Goal: Task Accomplishment & Management: Manage account settings

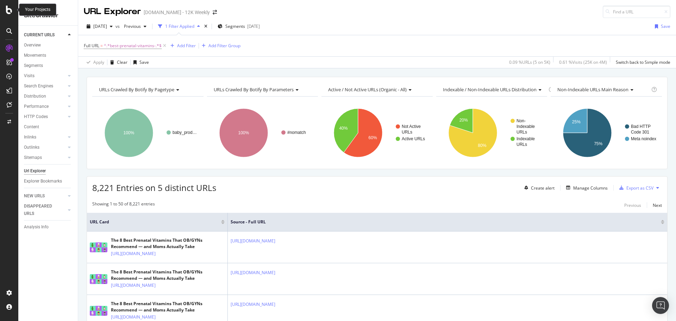
click at [12, 12] on icon at bounding box center [9, 10] width 6 height 8
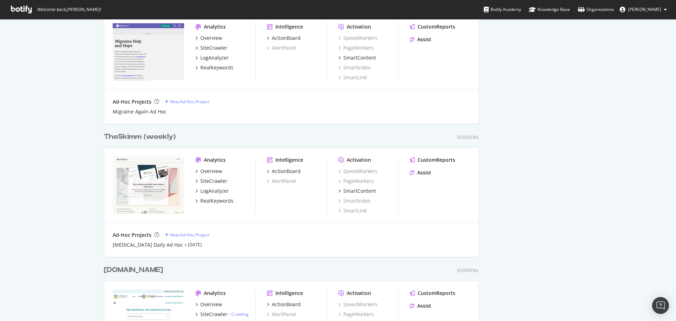
scroll to position [727, 0]
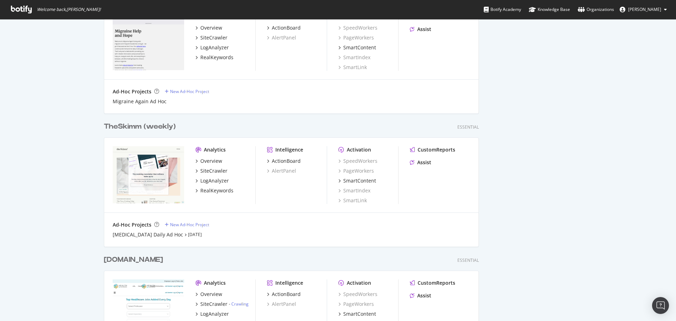
click at [137, 125] on div "TheSkimm (weekly)" at bounding box center [140, 127] width 72 height 10
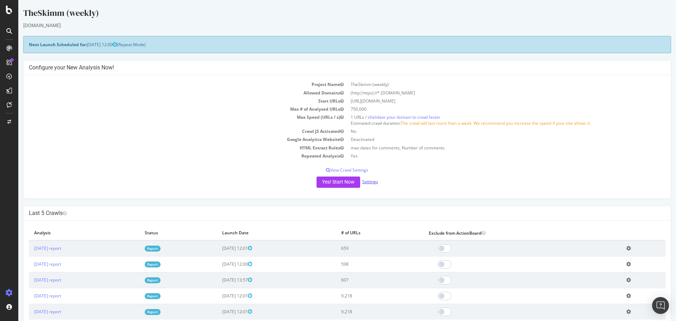
click at [366, 180] on link "Settings" at bounding box center [371, 182] width 16 height 6
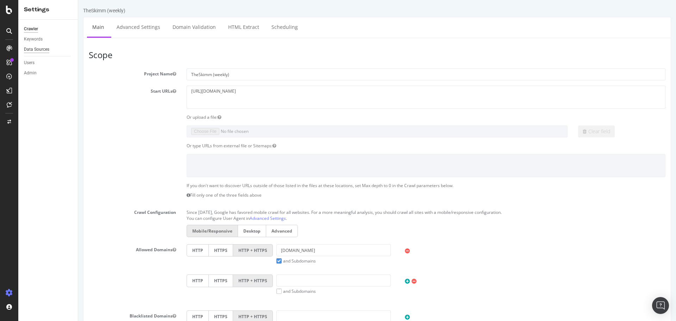
click at [47, 51] on div "Data Sources" at bounding box center [36, 49] width 25 height 7
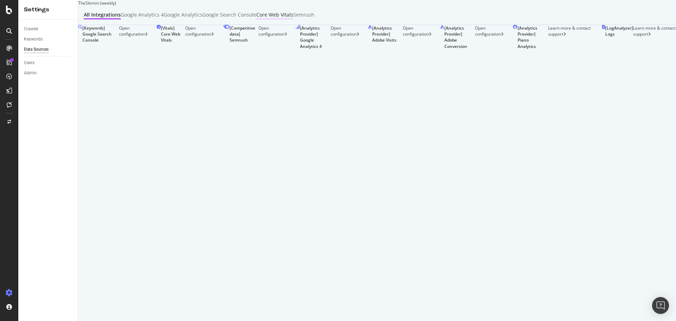
click at [293, 18] on div "Core Web Vitals" at bounding box center [274, 14] width 37 height 7
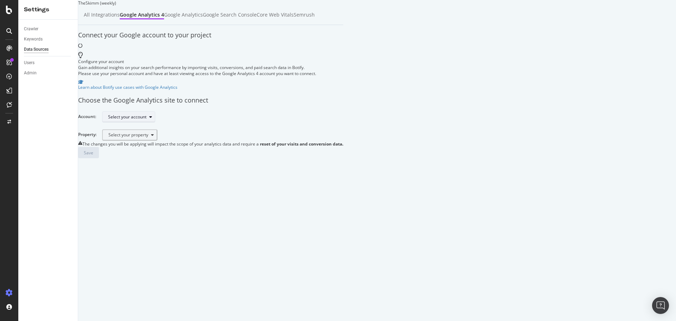
click at [147, 115] on div "Select your account" at bounding box center [127, 117] width 38 height 4
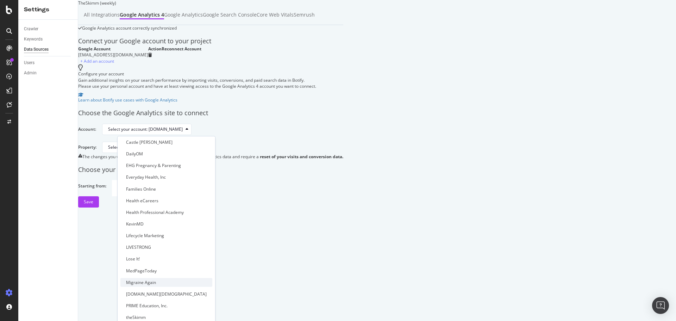
scroll to position [129, 0]
click at [146, 313] on div "theSkimm" at bounding box center [166, 317] width 92 height 9
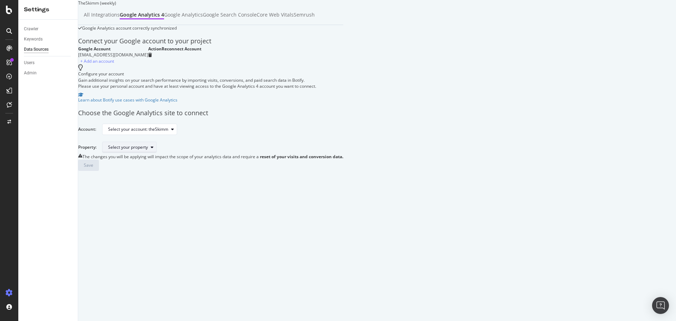
click at [155, 151] on div "Select your property" at bounding box center [132, 147] width 48 height 10
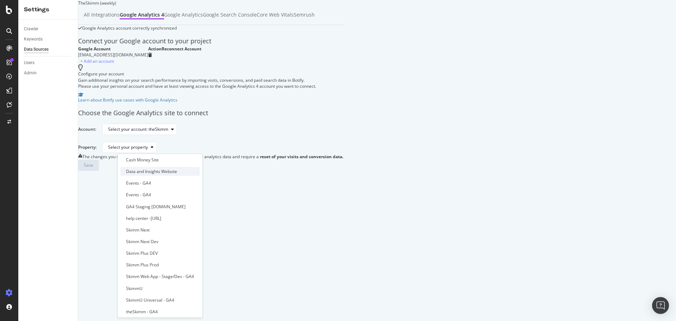
scroll to position [70, 0]
click at [174, 307] on div "theSkimm - GA4" at bounding box center [159, 311] width 79 height 9
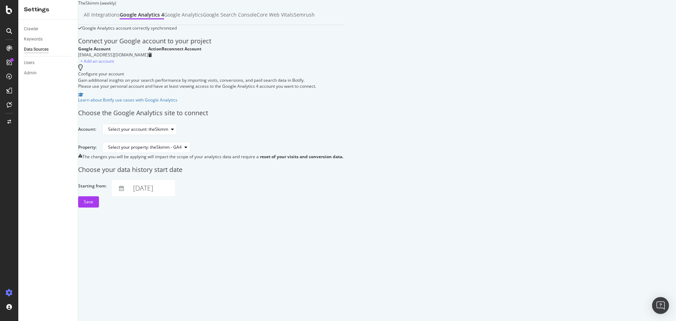
click at [124, 191] on icon "button" at bounding box center [121, 188] width 5 height 5
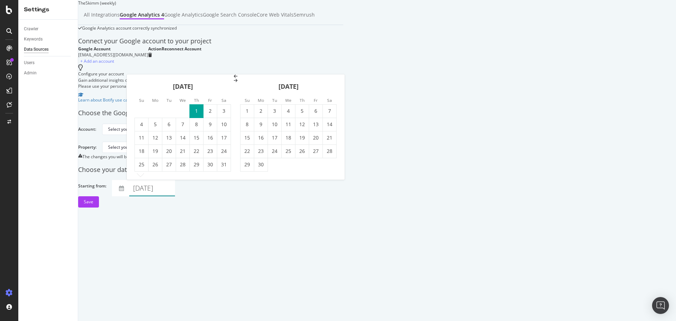
click at [197, 110] on td "1" at bounding box center [197, 110] width 14 height 13
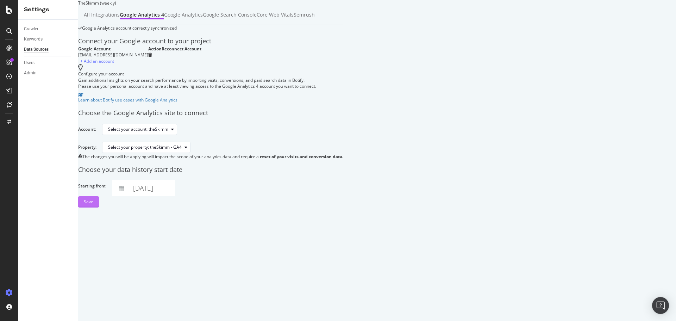
click at [93, 205] on div "Save" at bounding box center [89, 202] width 10 height 6
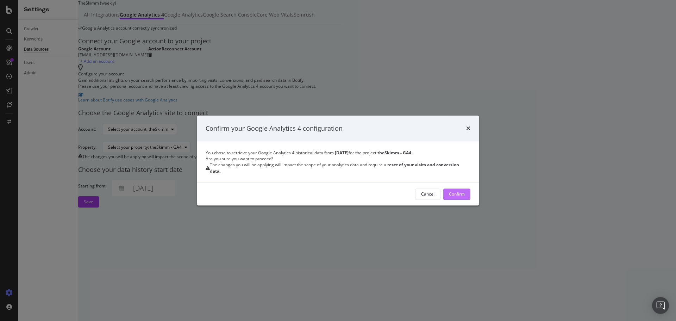
click at [453, 196] on div "Confirm" at bounding box center [457, 194] width 16 height 6
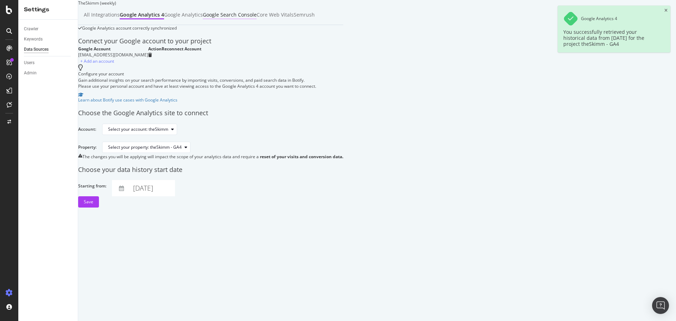
click at [257, 18] on div "Google Search Console" at bounding box center [230, 14] width 54 height 7
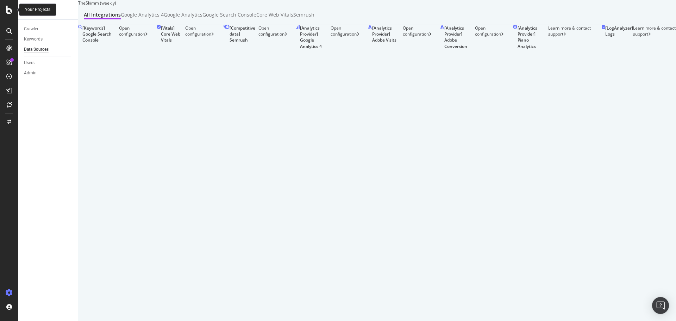
click at [10, 10] on icon at bounding box center [9, 10] width 6 height 8
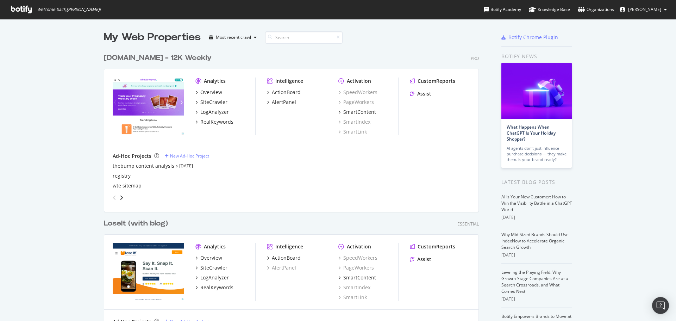
scroll to position [316, 666]
